Goal: Task Accomplishment & Management: Use online tool/utility

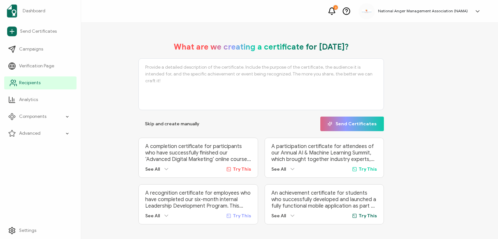
click at [28, 85] on span "Recipients" at bounding box center [29, 83] width 21 height 6
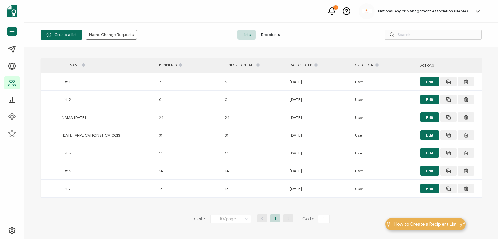
click at [266, 34] on span "Recipients" at bounding box center [270, 35] width 29 height 10
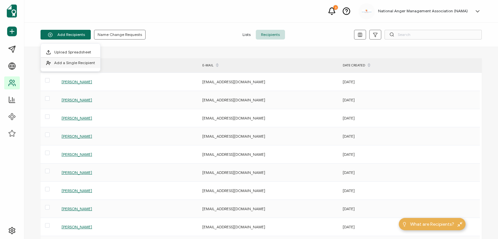
click at [70, 60] on span "Add a Single Recipient" at bounding box center [74, 62] width 41 height 5
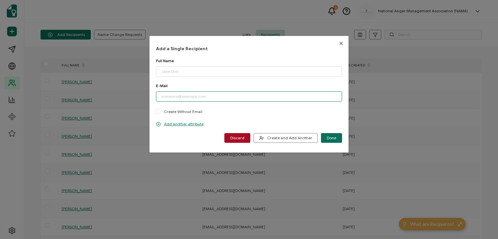
paste input "[EMAIL_ADDRESS][DOMAIN_NAME]"
type input "[EMAIL_ADDRESS][DOMAIN_NAME]"
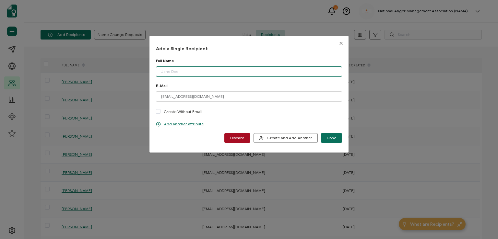
paste input "[PERSON_NAME]"
type input "[PERSON_NAME]"
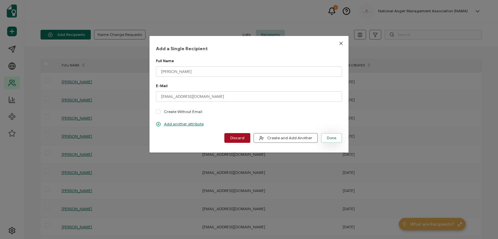
click at [329, 138] on span "Done" at bounding box center [331, 138] width 9 height 4
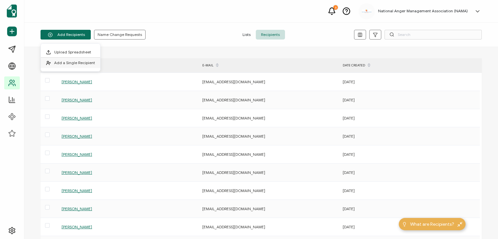
click at [69, 61] on span "Add a Single Recipient" at bounding box center [74, 62] width 41 height 5
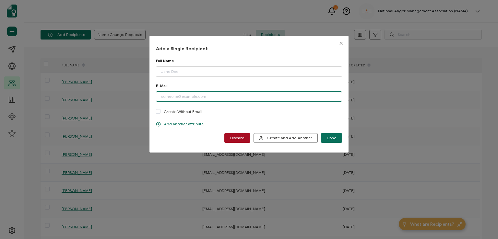
paste input "[EMAIL_ADDRESS][DOMAIN_NAME]"
type input "[EMAIL_ADDRESS][DOMAIN_NAME]"
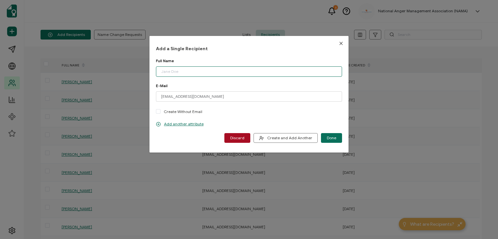
paste input "[PERSON_NAME]"
type input "[PERSON_NAME]"
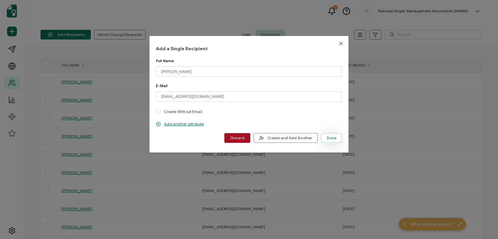
click at [329, 136] on span "Done" at bounding box center [331, 138] width 9 height 4
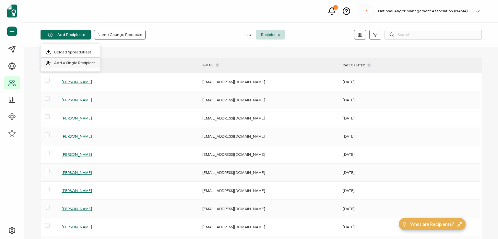
click at [80, 61] on span "Add a Single Recipient" at bounding box center [74, 62] width 41 height 5
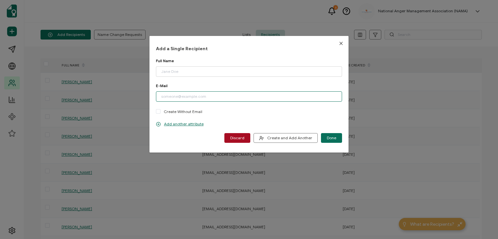
paste input "[EMAIL_ADDRESS][DOMAIN_NAME]"
type input "[EMAIL_ADDRESS][DOMAIN_NAME]"
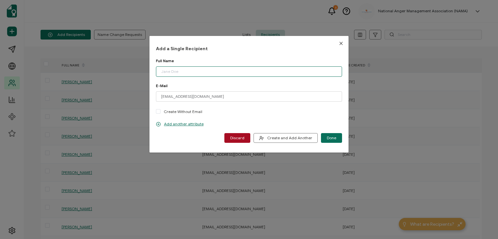
paste input "[PERSON_NAME]"
type input "[PERSON_NAME]"
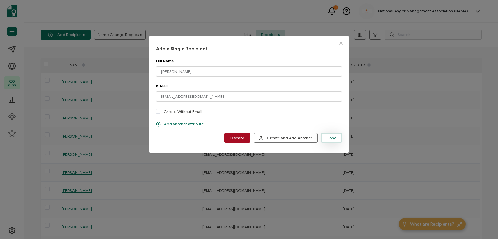
click at [329, 139] on span "Done" at bounding box center [331, 138] width 9 height 4
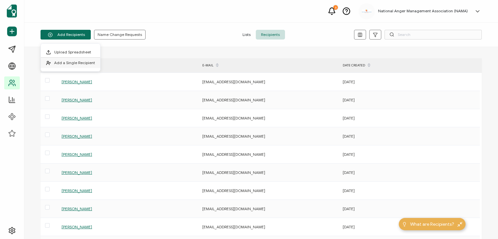
click at [74, 60] on li "Add a Single Recipient" at bounding box center [70, 63] width 59 height 10
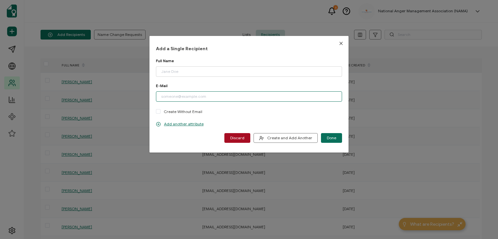
paste input "[EMAIL_ADDRESS][DOMAIN_NAME]"
type input "[EMAIL_ADDRESS][DOMAIN_NAME]"
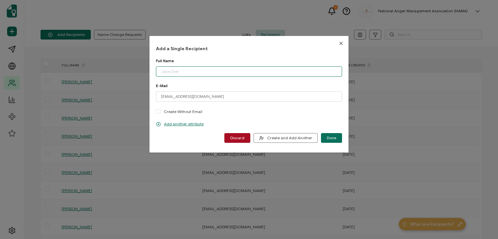
paste input "[PERSON_NAME]"
type input "[PERSON_NAME]"
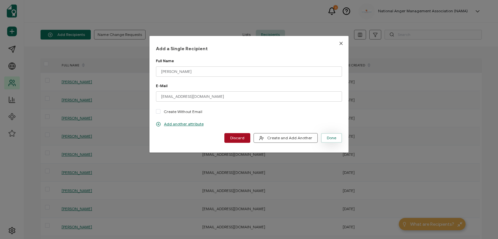
click at [327, 137] on span "Done" at bounding box center [331, 138] width 9 height 4
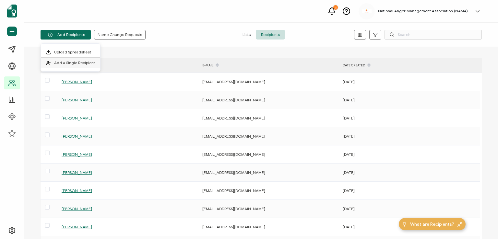
click at [80, 58] on li "Add a Single Recipient" at bounding box center [70, 63] width 59 height 10
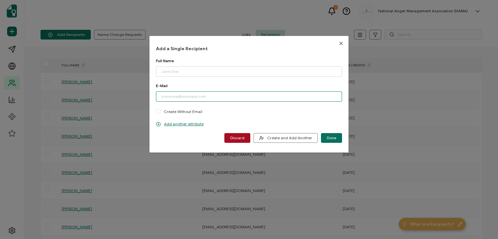
paste input "[EMAIL_ADDRESS][DOMAIN_NAME]"
type input "[EMAIL_ADDRESS][DOMAIN_NAME]"
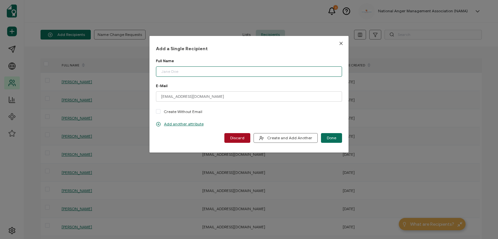
paste input "[PERSON_NAME]"
type input "[PERSON_NAME]"
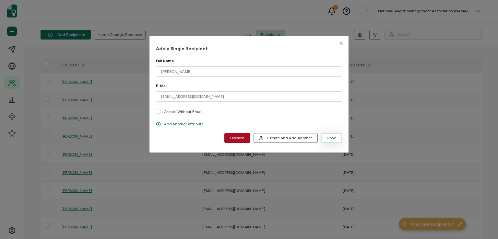
click at [324, 134] on button "Done" at bounding box center [331, 138] width 21 height 10
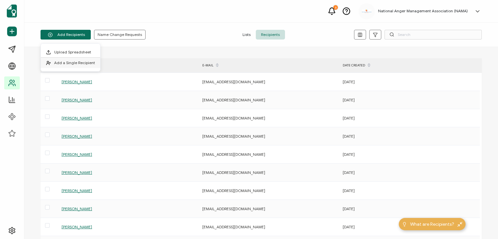
click at [82, 61] on span "Add a Single Recipient" at bounding box center [74, 62] width 41 height 5
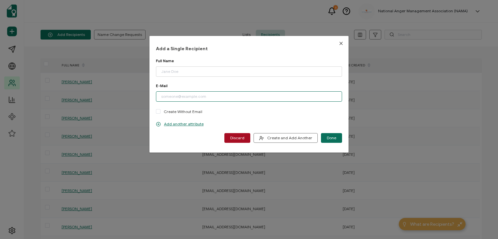
paste input "[EMAIL_ADDRESS][DOMAIN_NAME]"
type input "[EMAIL_ADDRESS][DOMAIN_NAME]"
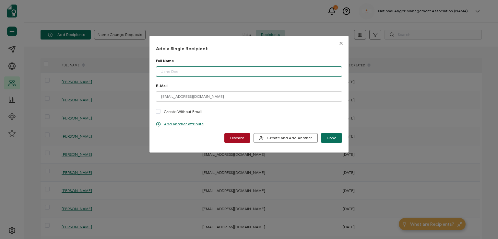
paste input "[PERSON_NAME]"
type input "[PERSON_NAME]"
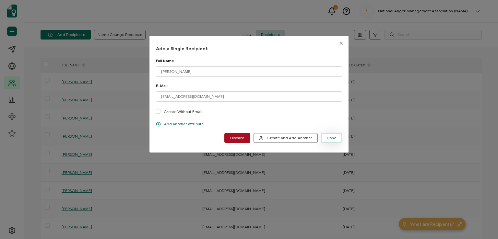
click at [331, 136] on span "Done" at bounding box center [331, 138] width 9 height 4
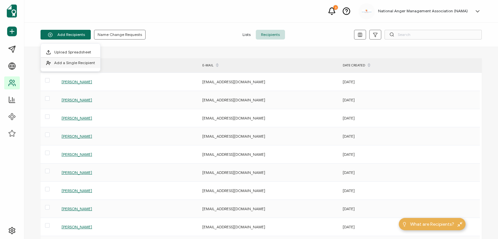
click at [77, 63] on span "Add a Single Recipient" at bounding box center [74, 62] width 41 height 5
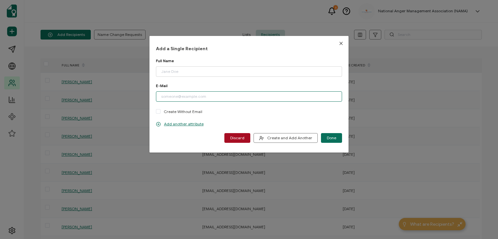
paste input "[EMAIL_ADDRESS][DOMAIN_NAME]"
type input "[EMAIL_ADDRESS][DOMAIN_NAME]"
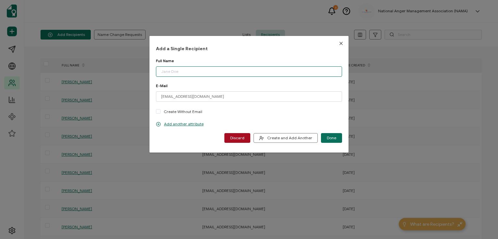
paste input "[PERSON_NAME]"
type input "[PERSON_NAME]"
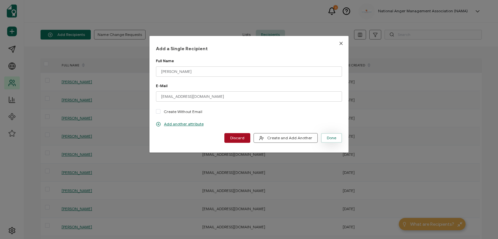
click at [327, 139] on span "Done" at bounding box center [331, 138] width 9 height 4
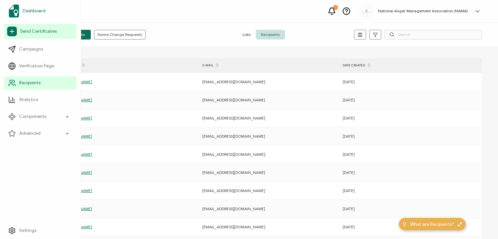
click at [38, 9] on span "Dashboard" at bounding box center [34, 11] width 23 height 6
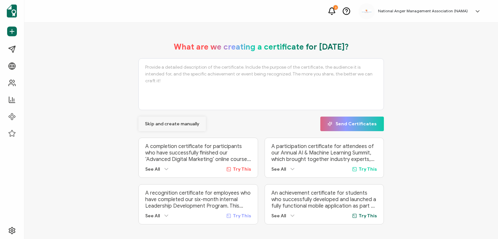
click at [154, 123] on span "Skip and create manually" at bounding box center [172, 124] width 54 height 5
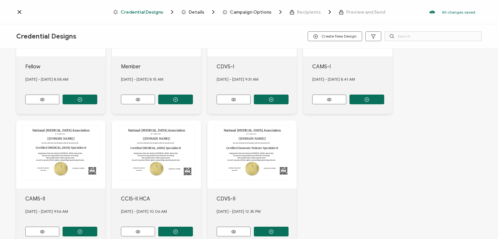
scroll to position [194, 0]
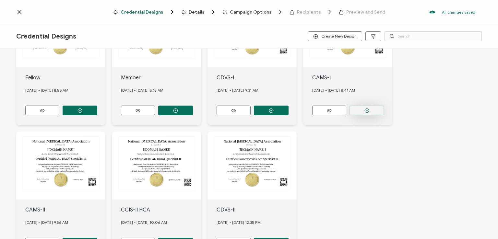
click at [364, 107] on button "button" at bounding box center [366, 111] width 35 height 10
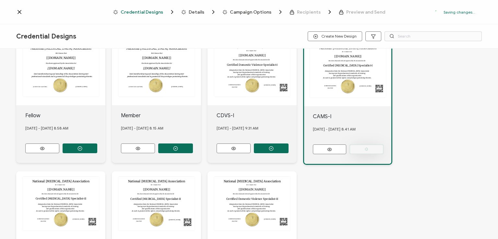
scroll to position [232, 0]
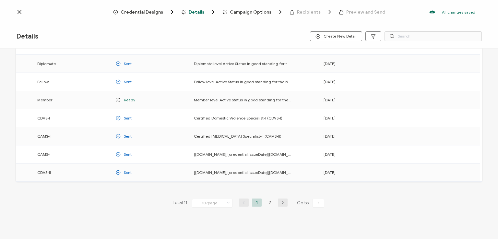
scroll to position [85, 0]
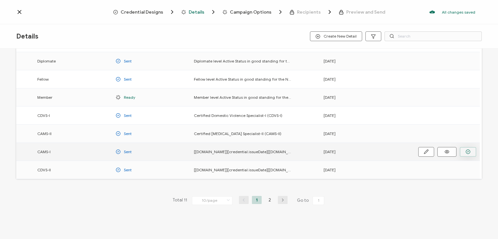
click at [463, 153] on button "button" at bounding box center [468, 152] width 17 height 10
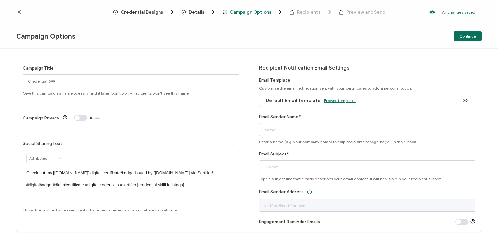
click at [333, 100] on span "Browse templates" at bounding box center [340, 100] width 32 height 5
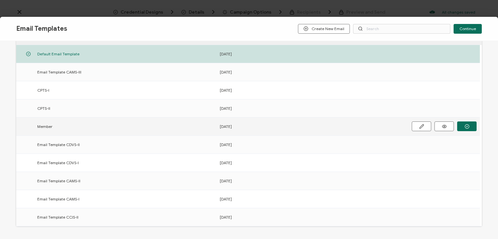
scroll to position [65, 0]
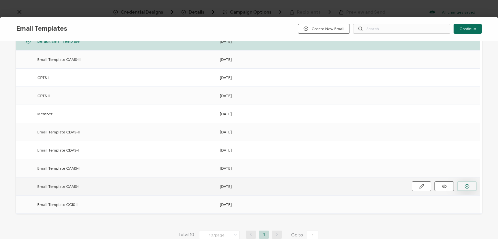
click at [464, 185] on icon "button" at bounding box center [466, 186] width 5 height 5
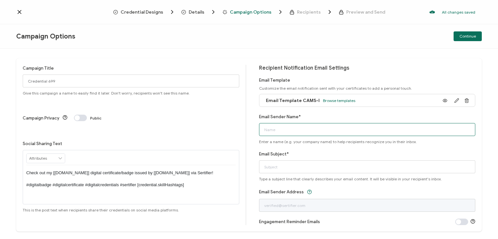
click at [324, 129] on input "Email Sender Name*" at bounding box center [367, 129] width 216 height 13
type input "National [MEDICAL_DATA] Association"
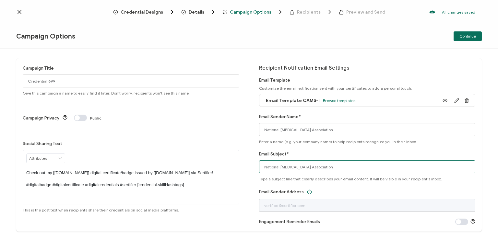
drag, startPoint x: 339, startPoint y: 168, endPoint x: 255, endPoint y: 174, distance: 84.2
click at [255, 174] on div "Campaign Title Credential 699 Give this campaign a name to easily find it later…" at bounding box center [248, 144] width 465 height 173
type input "CAMS-I digital certificate"
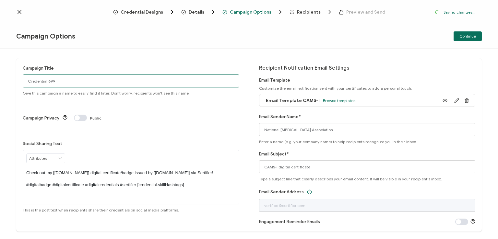
drag, startPoint x: 53, startPoint y: 80, endPoint x: 24, endPoint y: 80, distance: 29.5
click at [24, 80] on input "Credential 699" at bounding box center [131, 81] width 216 height 13
type input "CAMS-I JAMA 7 - [DATE]"
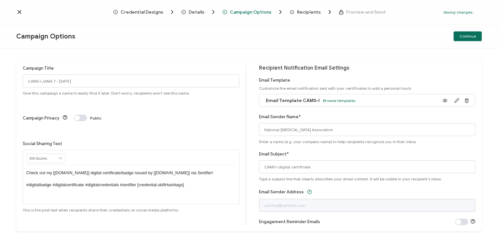
click at [128, 170] on p "Check out my [[DOMAIN_NAME]] digital certificate/badge issued by [[DOMAIN_NAME]…" at bounding box center [130, 179] width 209 height 18
click at [180, 44] on div "Campaign Options Continue" at bounding box center [249, 36] width 498 height 24
click at [427, 33] on div "Continue" at bounding box center [403, 36] width 155 height 10
click at [467, 35] on span "Continue" at bounding box center [467, 36] width 17 height 4
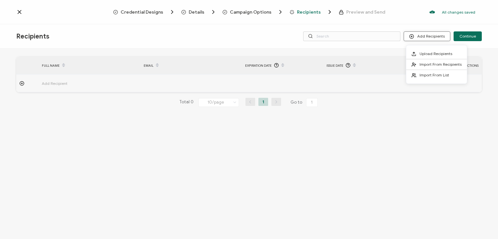
click at [428, 36] on button "Add Recipients" at bounding box center [426, 36] width 47 height 10
click at [430, 65] on span "Import From Recipients" at bounding box center [440, 64] width 42 height 5
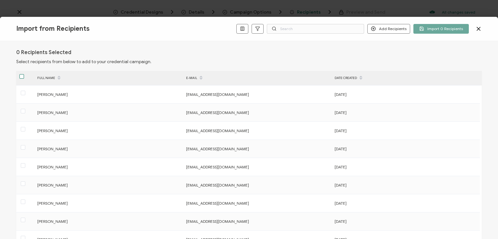
click at [21, 76] on span at bounding box center [21, 76] width 5 height 5
click at [24, 74] on input "checkbox" at bounding box center [24, 74] width 0 height 0
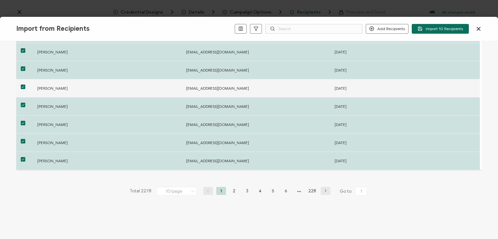
scroll to position [97, 0]
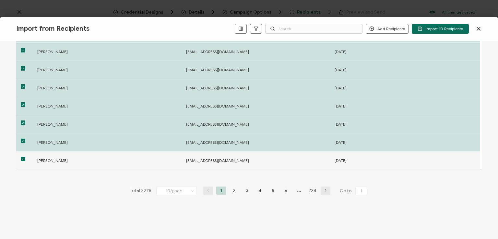
click at [23, 157] on span at bounding box center [23, 159] width 5 height 5
click at [25, 157] on input "checkbox" at bounding box center [25, 157] width 0 height 0
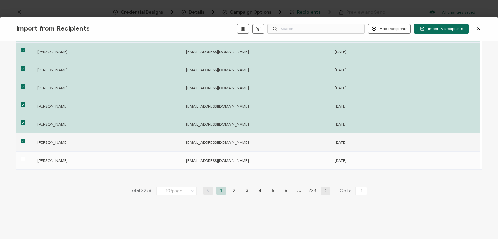
click at [22, 140] on span at bounding box center [23, 141] width 5 height 5
click at [25, 139] on input "checkbox" at bounding box center [25, 139] width 0 height 0
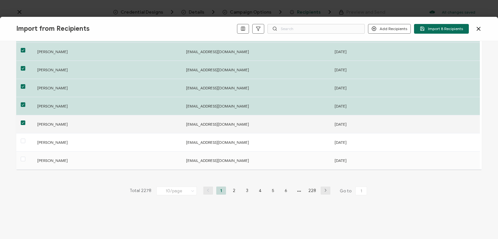
click at [21, 123] on span at bounding box center [23, 123] width 5 height 5
click at [25, 121] on input "checkbox" at bounding box center [25, 121] width 0 height 0
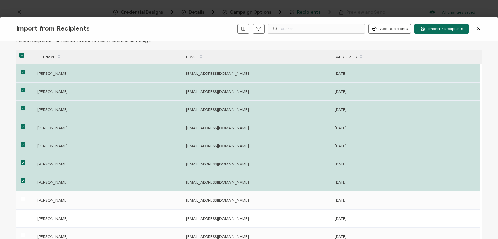
scroll to position [0, 0]
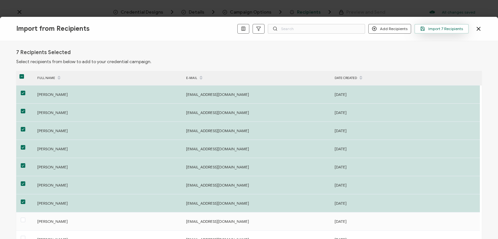
click at [438, 29] on span "Import 7 Recipients" at bounding box center [441, 28] width 43 height 5
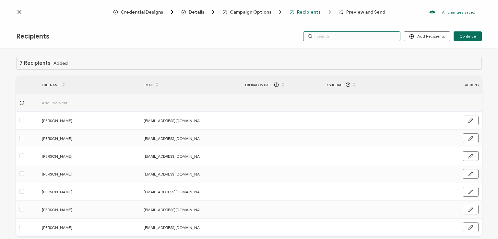
click at [366, 35] on input "text" at bounding box center [351, 36] width 97 height 10
click at [360, 18] on div "Credential Designs Details Campaign Options Recipients Preview and Send All cha…" at bounding box center [249, 12] width 498 height 24
click at [359, 38] on input "text" at bounding box center [351, 36] width 97 height 10
click at [357, 49] on div "7 Recipients Added FULL NAME EMAIL Expiration Date Issue Date ACTIONS Add Recip…" at bounding box center [249, 145] width 498 height 192
click at [354, 36] on input "text" at bounding box center [351, 36] width 97 height 10
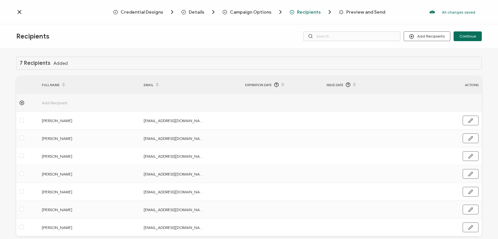
click at [355, 21] on div "Credential Designs Details Campaign Options Recipients Preview and Send All cha…" at bounding box center [249, 12] width 498 height 24
click at [465, 36] on span "Continue" at bounding box center [467, 36] width 17 height 4
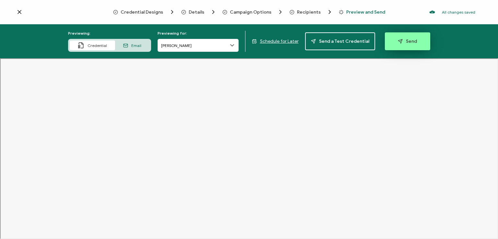
click at [408, 39] on span "Send" at bounding box center [407, 41] width 19 height 5
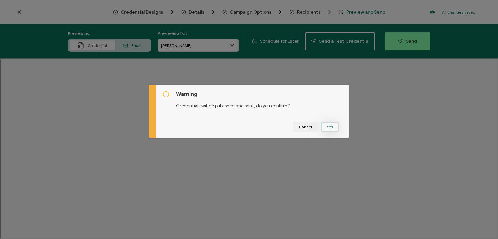
click at [326, 125] on button "Yes" at bounding box center [330, 127] width 18 height 10
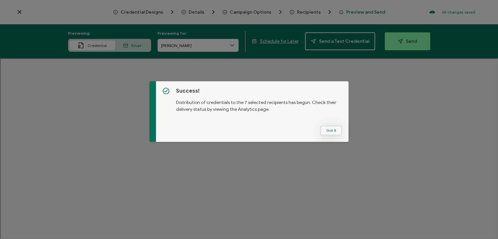
click at [327, 130] on button "Got It" at bounding box center [331, 131] width 22 height 10
